Goal: Task Accomplishment & Management: Manage account settings

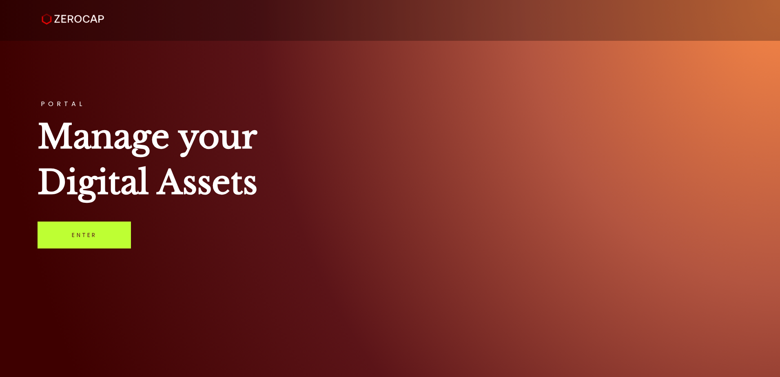
click at [73, 237] on link "Enter" at bounding box center [84, 235] width 93 height 27
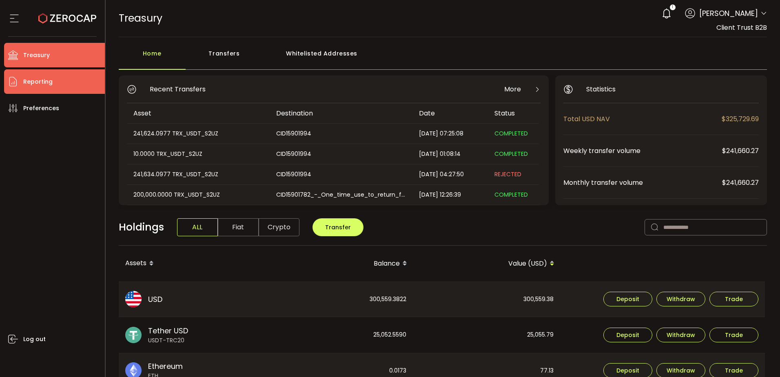
click at [66, 87] on li "Reporting" at bounding box center [54, 81] width 101 height 24
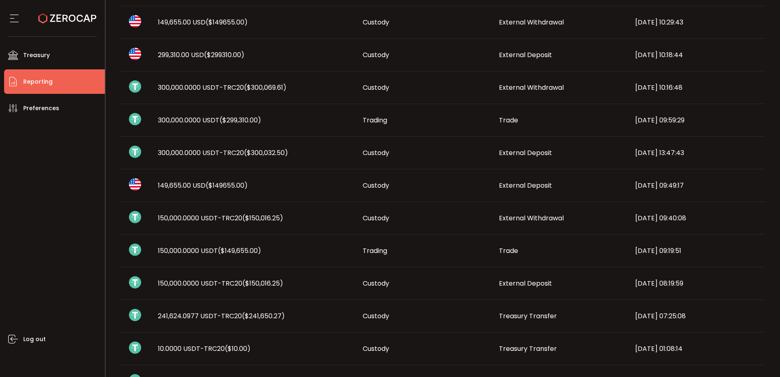
scroll to position [137, 0]
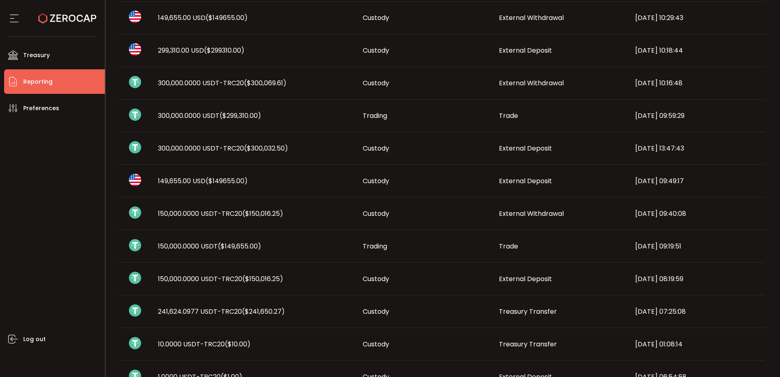
click at [258, 279] on span "($150,016.25)" at bounding box center [262, 278] width 41 height 9
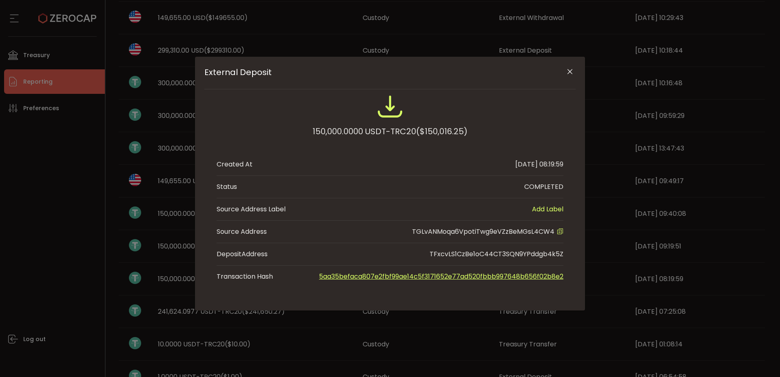
click at [485, 234] on span "TGLvANMoqa6VpotiTwg9eVZzBeMGsL4CW4" at bounding box center [483, 231] width 142 height 9
copy span "TGLvANMoqa6VpotiTwg9eVZzBeMGsL4CW4"
click at [569, 70] on icon "Close" at bounding box center [570, 72] width 8 height 8
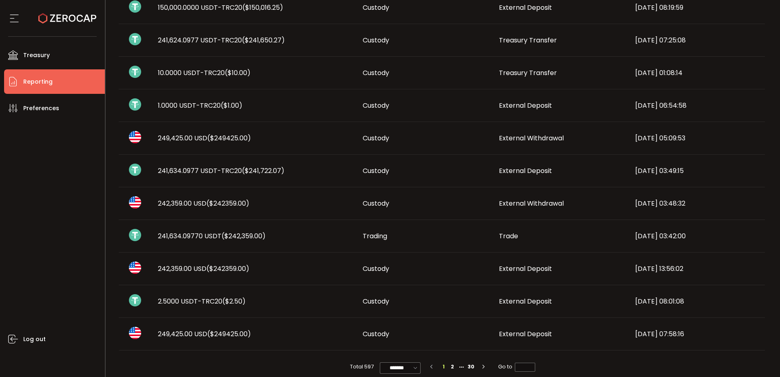
scroll to position [423, 0]
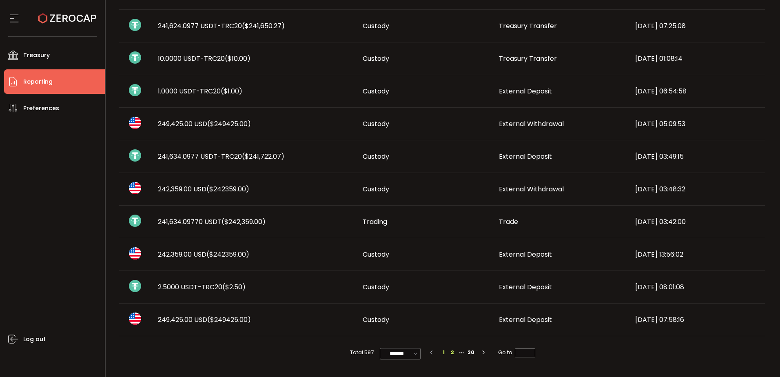
click at [450, 353] on li "2" at bounding box center [452, 352] width 9 height 9
type input "*"
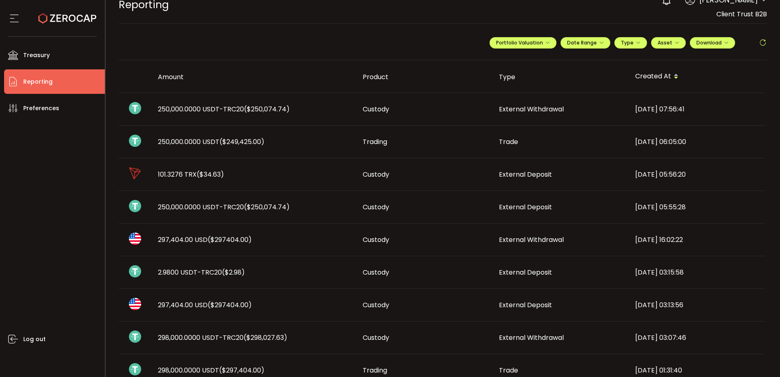
scroll to position [0, 0]
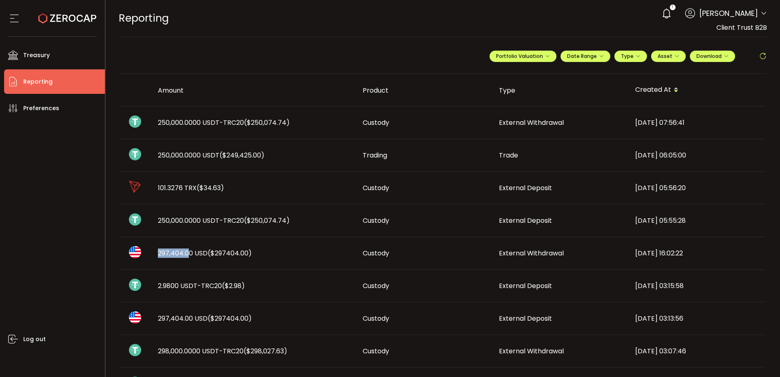
drag, startPoint x: 159, startPoint y: 254, endPoint x: 186, endPoint y: 253, distance: 27.8
click at [186, 253] on span "297,404.00 USD ($297404.00)" at bounding box center [205, 252] width 94 height 9
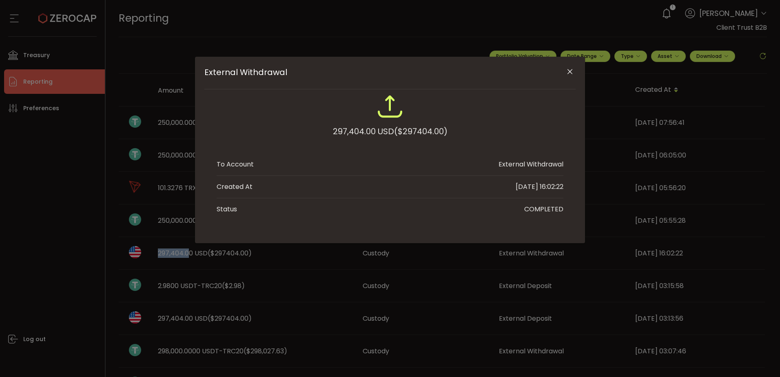
click at [572, 69] on icon "Close" at bounding box center [570, 72] width 8 height 8
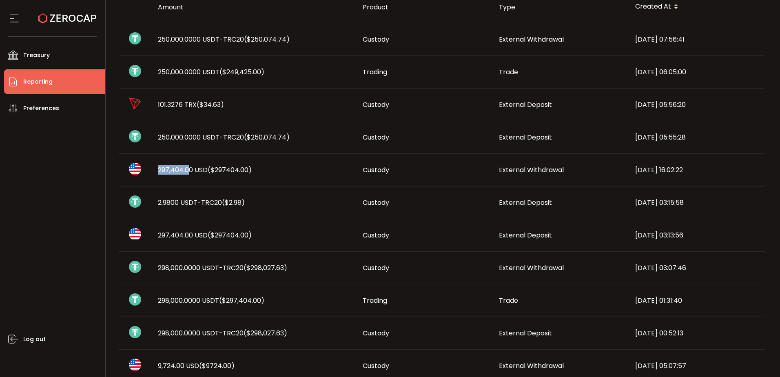
scroll to position [163, 0]
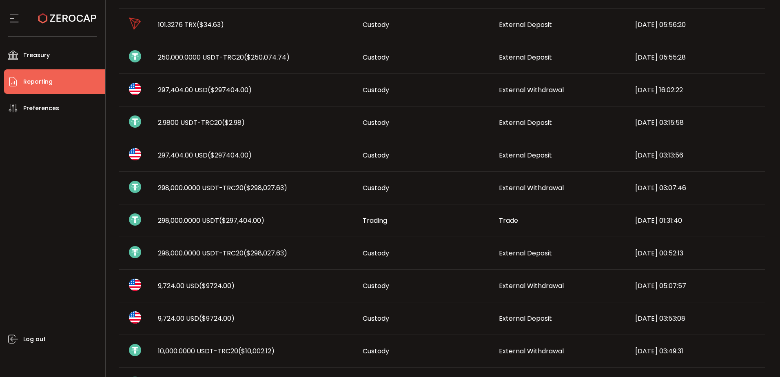
click at [503, 256] on span "External Deposit" at bounding box center [525, 252] width 53 height 9
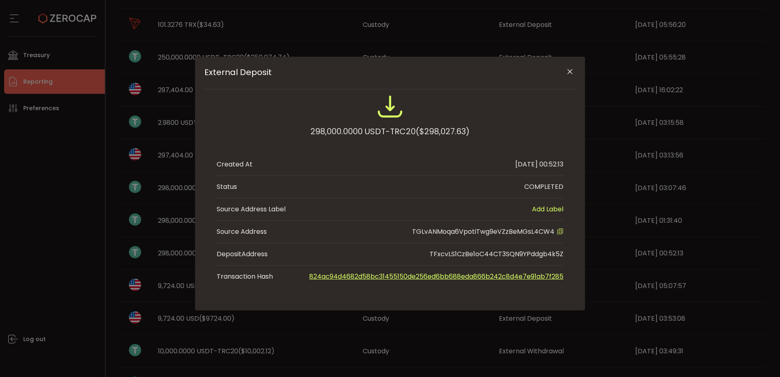
click at [571, 73] on icon "Close" at bounding box center [570, 72] width 8 height 8
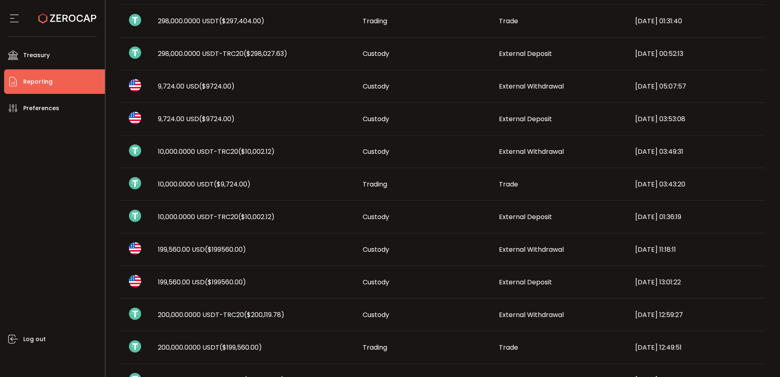
scroll to position [408, 0]
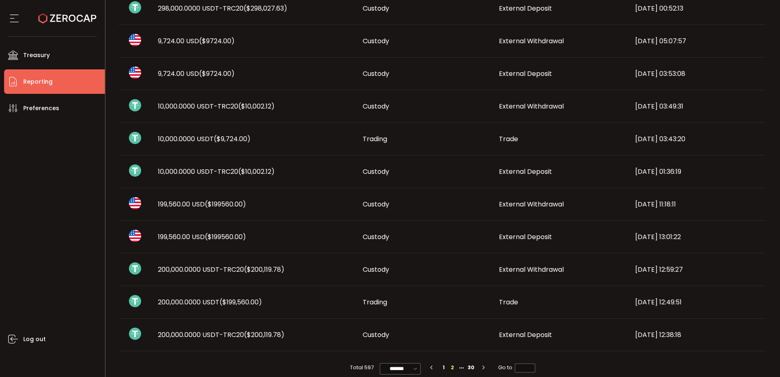
click at [58, 80] on li "Reporting" at bounding box center [54, 81] width 101 height 24
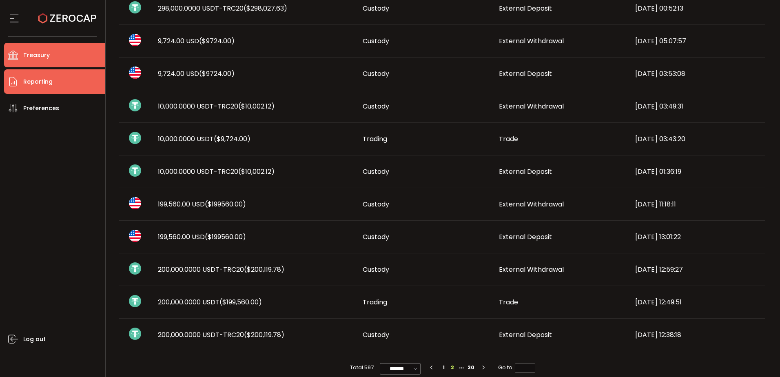
drag, startPoint x: 35, startPoint y: 48, endPoint x: 44, endPoint y: 60, distance: 14.9
click at [35, 49] on li "Treasury" at bounding box center [54, 55] width 101 height 24
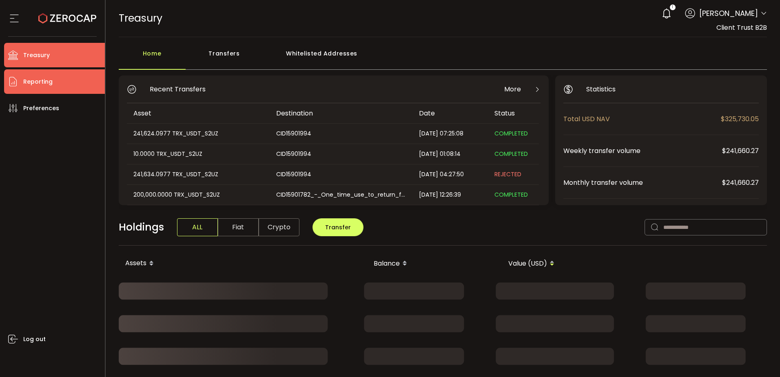
click at [55, 79] on li "Reporting" at bounding box center [54, 81] width 101 height 24
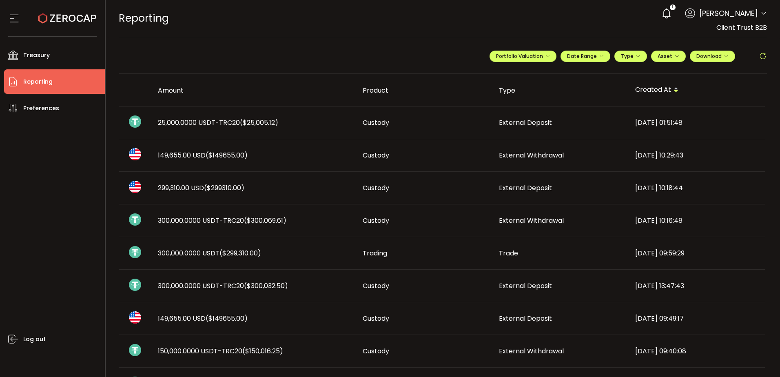
click at [327, 189] on div "299,310.00 USD ($299310.00)" at bounding box center [253, 187] width 205 height 9
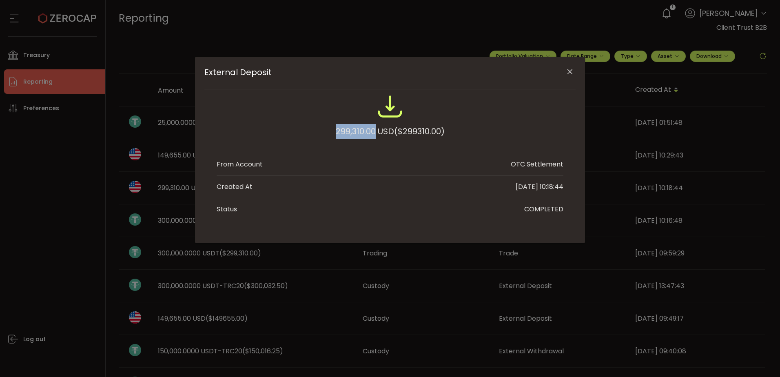
drag, startPoint x: 374, startPoint y: 131, endPoint x: 324, endPoint y: 129, distance: 49.4
click at [324, 129] on div "299,310.00 USD ($299310.00)" at bounding box center [390, 119] width 347 height 53
copy div "299,310.00"
click at [572, 73] on icon "Close" at bounding box center [570, 72] width 8 height 8
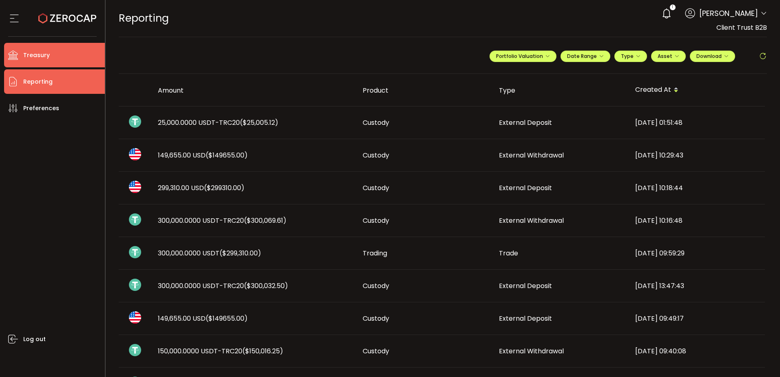
click at [59, 57] on li "Treasury" at bounding box center [54, 55] width 101 height 24
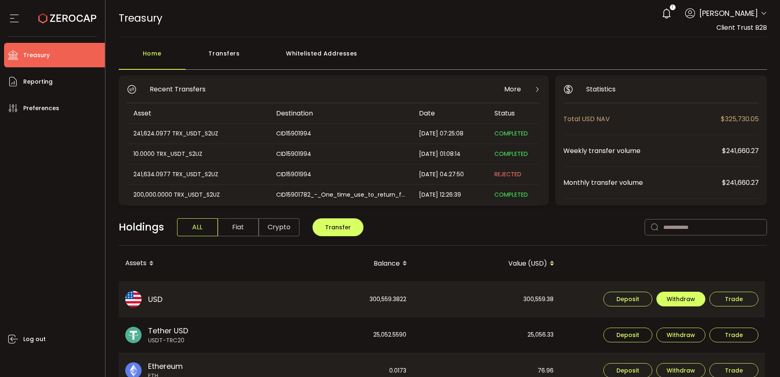
click at [672, 297] on span "Withdraw" at bounding box center [681, 299] width 29 height 6
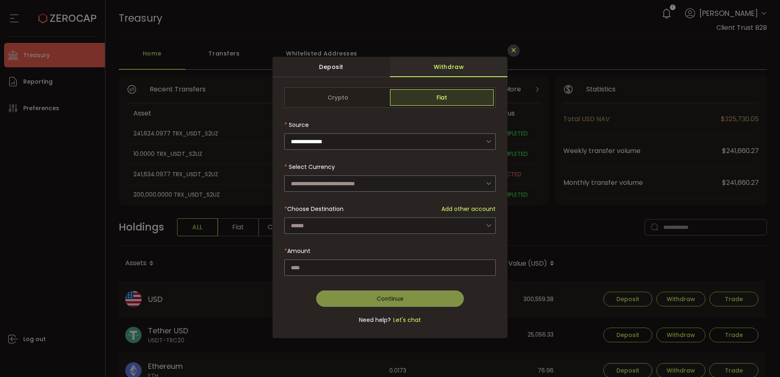
click at [511, 50] on icon "Close" at bounding box center [513, 50] width 7 height 7
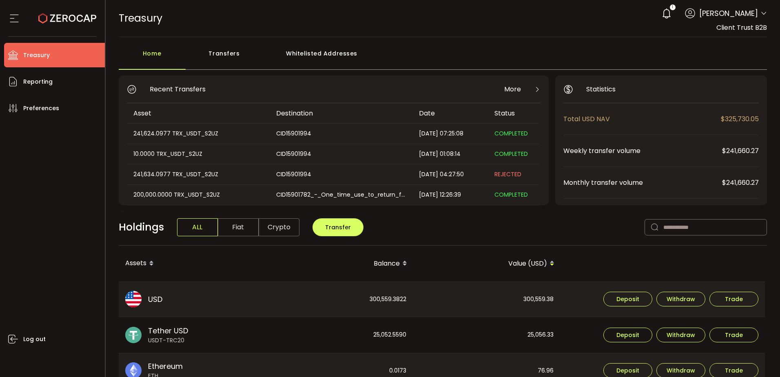
click at [44, 200] on div "Log out" at bounding box center [54, 245] width 101 height 250
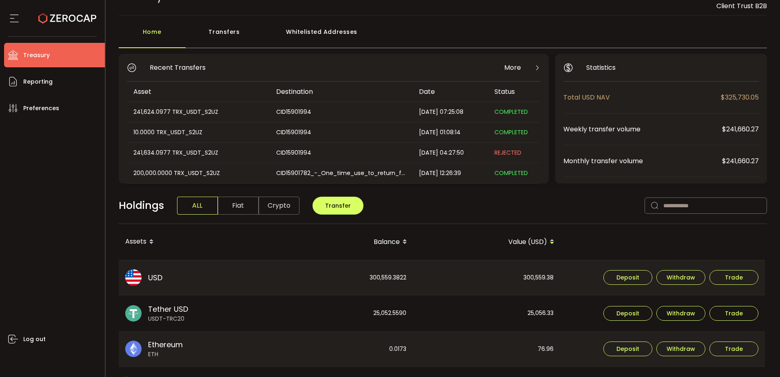
scroll to position [41, 0]
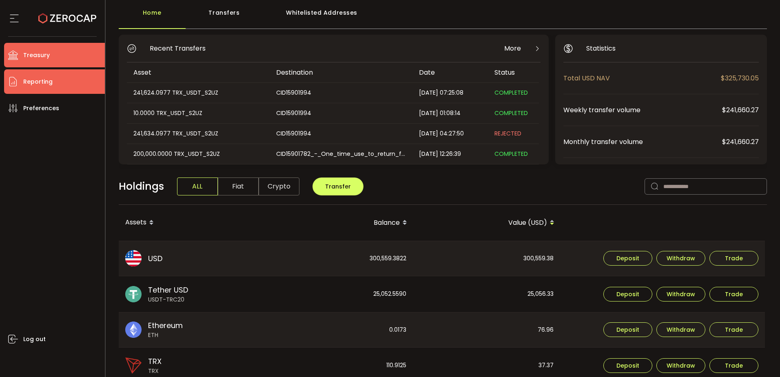
click at [35, 75] on li "Reporting" at bounding box center [54, 81] width 101 height 24
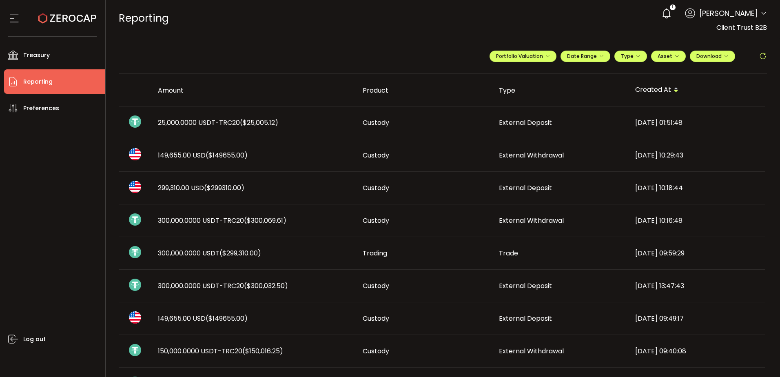
click at [197, 120] on span "25,000.0000 USDT-TRC20 ($25,005.12)" at bounding box center [218, 122] width 120 height 9
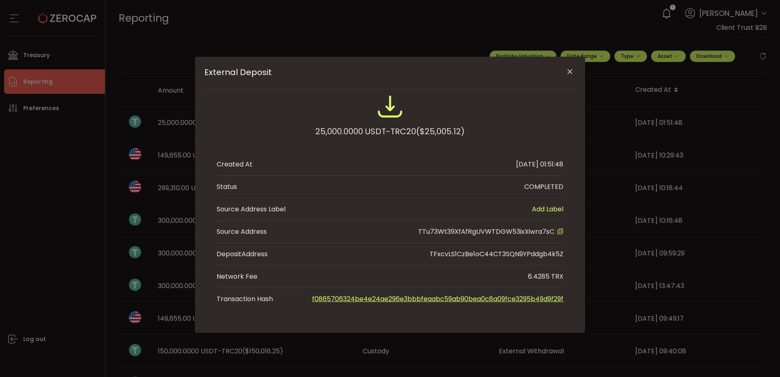
click at [569, 75] on icon "Close" at bounding box center [570, 72] width 8 height 8
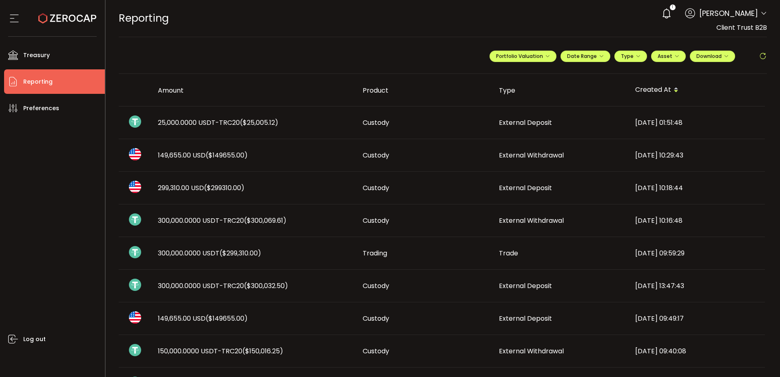
click at [21, 230] on div "Log out" at bounding box center [54, 245] width 101 height 250
click at [198, 123] on span "25,000.0000 USDT-TRC20 ($25,005.12)" at bounding box center [218, 122] width 120 height 9
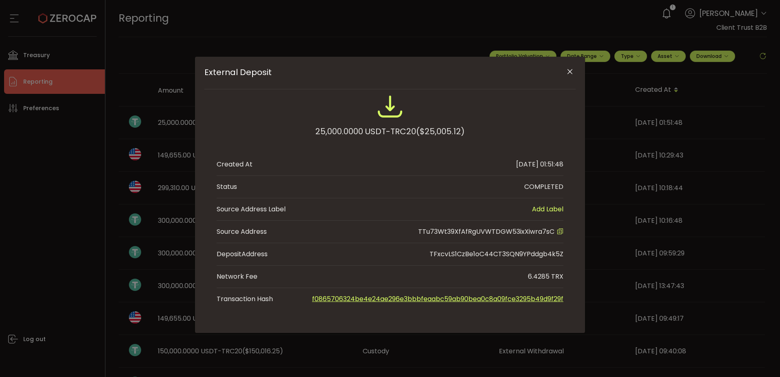
click at [569, 71] on icon "Close" at bounding box center [570, 72] width 8 height 8
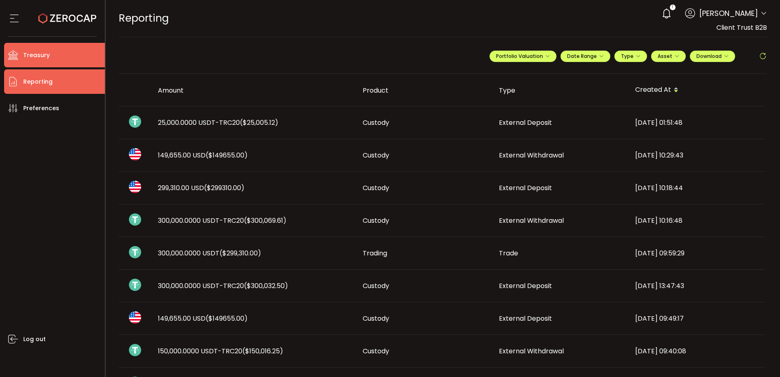
click at [65, 55] on li "Treasury" at bounding box center [54, 55] width 101 height 24
